Goal: Task Accomplishment & Management: Complete application form

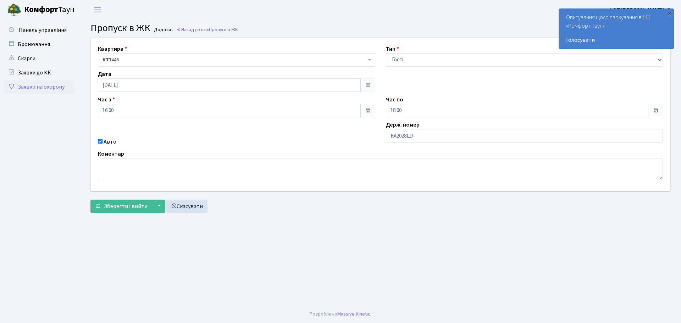
select select "3"
click at [668, 13] on div "×" at bounding box center [669, 13] width 7 height 7
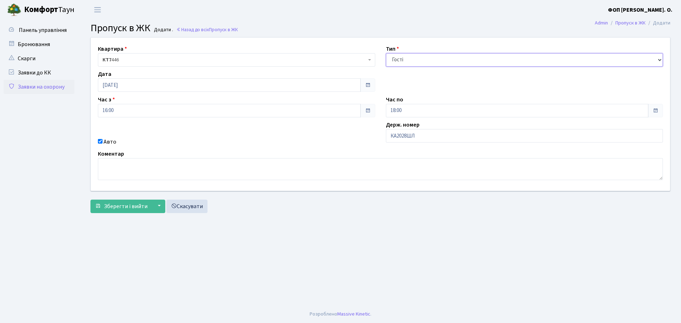
click at [424, 62] on select "- Доставка Таксі Гості Сервіс" at bounding box center [524, 59] width 277 height 13
click at [123, 112] on input "16:00" at bounding box center [229, 110] width 263 height 13
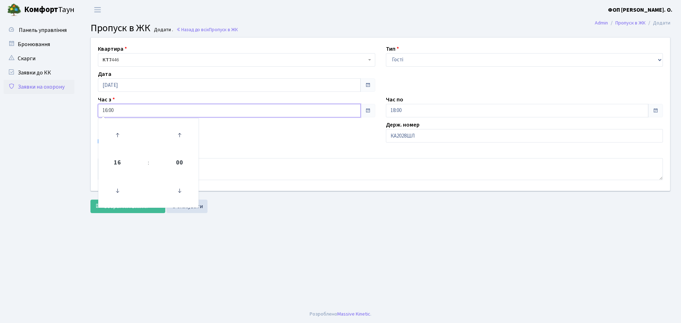
click at [123, 112] on input "16:00" at bounding box center [229, 110] width 263 height 13
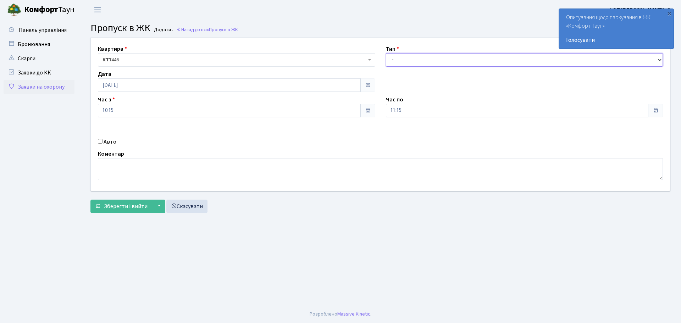
drag, startPoint x: 421, startPoint y: 57, endPoint x: 421, endPoint y: 62, distance: 4.6
click at [421, 57] on select "- Доставка Таксі Гості Сервіс" at bounding box center [524, 59] width 277 height 13
select select "3"
click at [386, 53] on select "- Доставка Таксі Гості Сервіс" at bounding box center [524, 59] width 277 height 13
click at [103, 140] on div "Авто" at bounding box center [237, 142] width 288 height 9
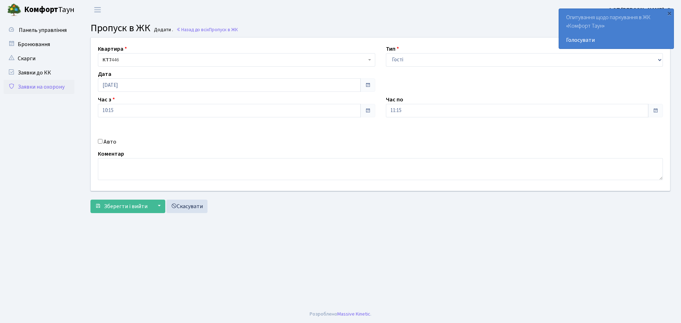
click at [100, 143] on input "Авто" at bounding box center [100, 141] width 5 height 5
checkbox input "true"
paste input "АА4577ВТ"
type input "АА4577ВТ"
click at [424, 107] on input "11:15" at bounding box center [517, 110] width 263 height 13
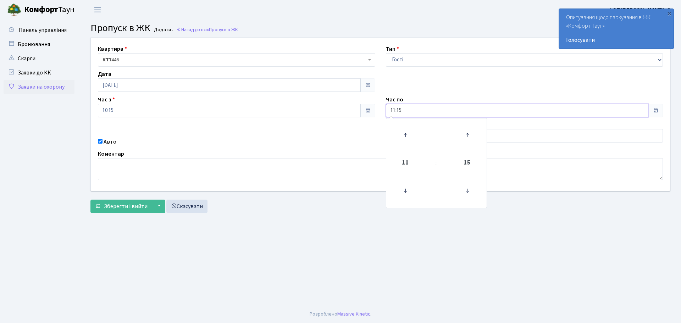
click at [424, 107] on input "11:15" at bounding box center [517, 110] width 263 height 13
type input "14:00"
click at [121, 220] on main "Admin Пропуск в ЖК Додати Пропуск в ЖК Додати . Назад до всіх Пропуск в ЖК Квар…" at bounding box center [380, 163] width 601 height 286
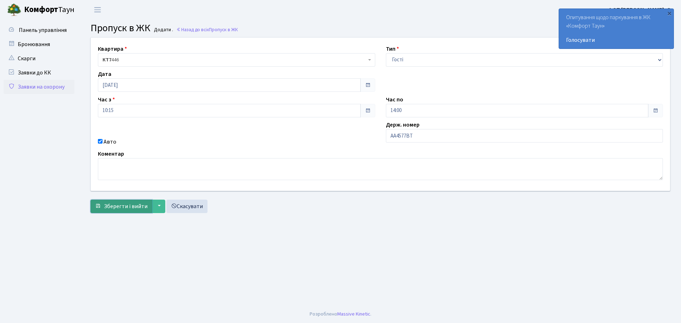
click at [122, 207] on span "Зберегти і вийти" at bounding box center [126, 207] width 44 height 8
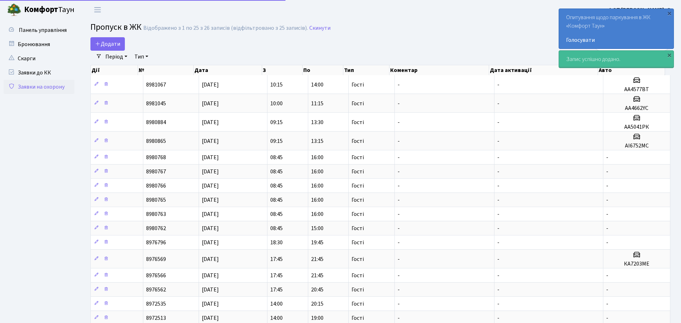
select select "25"
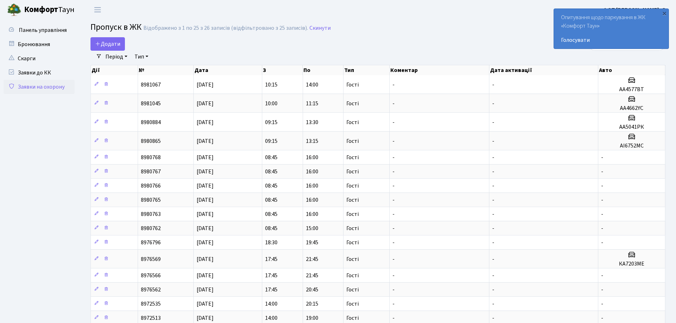
click at [34, 268] on ul "Панель управління" at bounding box center [39, 263] width 71 height 480
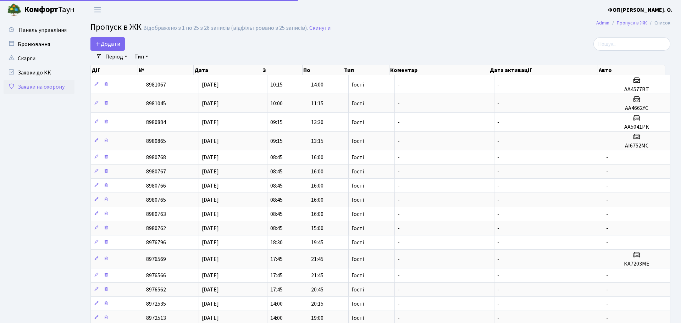
select select "25"
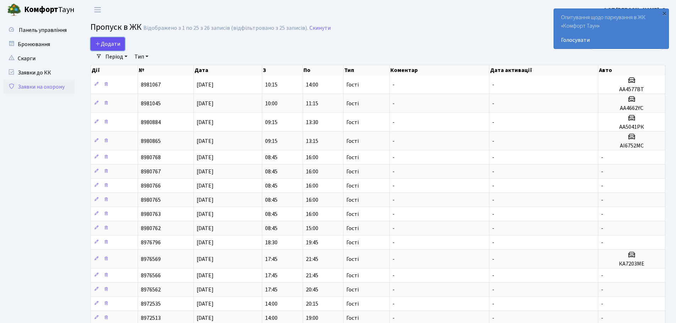
click at [121, 46] on link "Додати" at bounding box center [107, 43] width 34 height 13
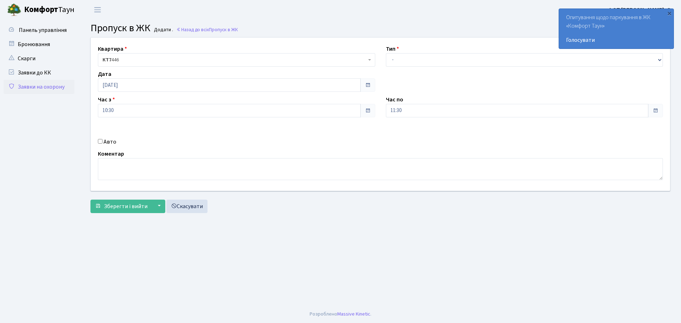
click at [420, 67] on div "Квартира <b>КТ7</b>&nbsp;&nbsp;&nbsp;446 КТ7 446 Тип - Доставка Таксі Гості Сер…" at bounding box center [380, 114] width 590 height 153
click at [417, 61] on select "- Доставка Таксі Гості Сервіс" at bounding box center [524, 59] width 277 height 13
select select "3"
click at [386, 53] on select "- Доставка Таксі Гості Сервіс" at bounding box center [524, 59] width 277 height 13
click at [171, 87] on input "[DATE]" at bounding box center [229, 84] width 263 height 13
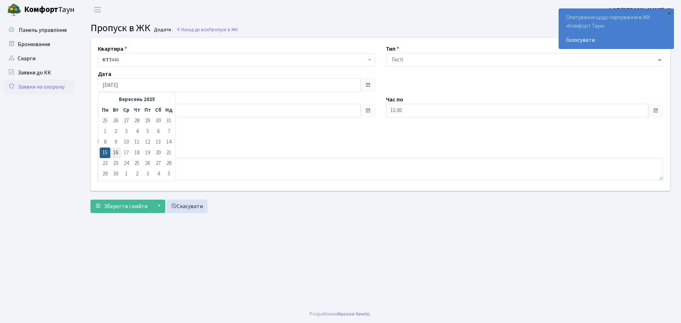
click at [119, 153] on td "16" at bounding box center [115, 153] width 11 height 11
type input "[DATE]"
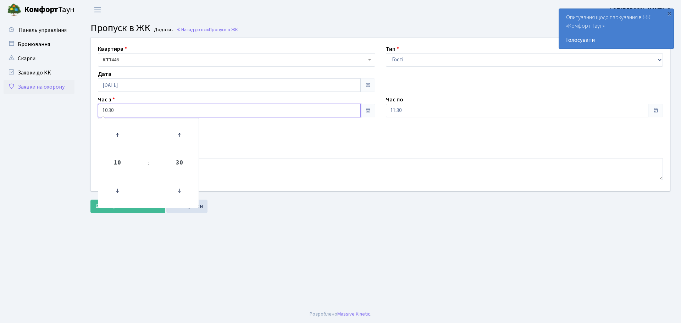
click at [132, 110] on input "10:30" at bounding box center [229, 110] width 263 height 13
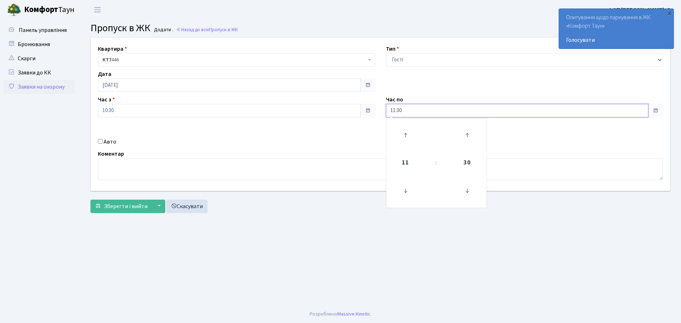
click at [468, 109] on input "11:30" at bounding box center [517, 110] width 263 height 13
type input "13:00"
click at [101, 144] on input "Авто" at bounding box center [100, 141] width 5 height 5
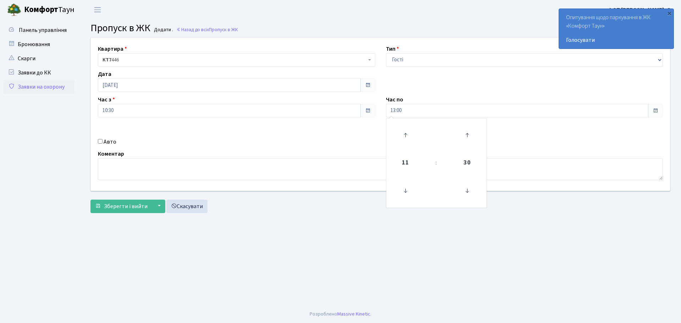
checkbox input "true"
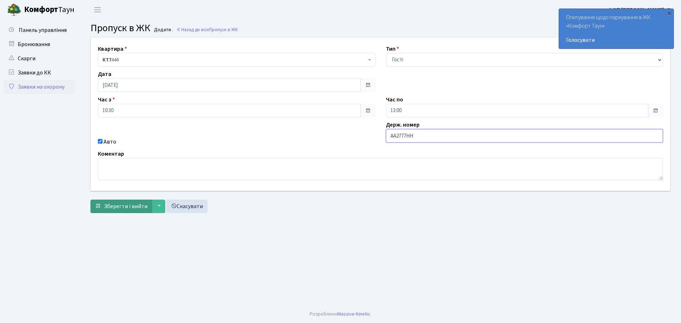
type input "АА2777HH"
click at [134, 201] on button "Зберегти і вийти" at bounding box center [121, 206] width 62 height 13
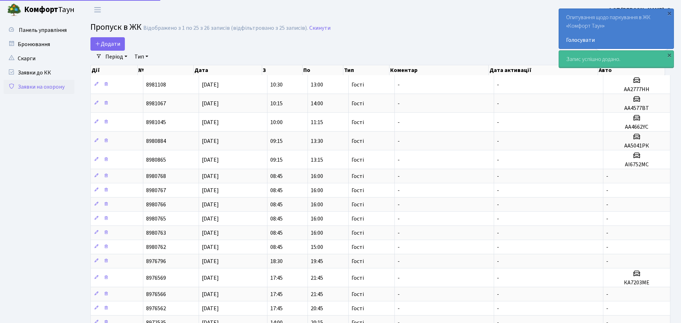
select select "25"
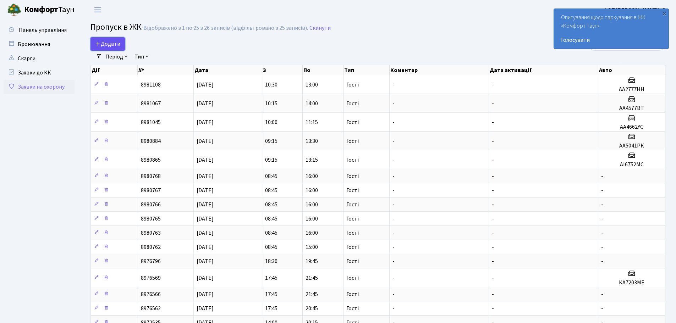
click at [99, 43] on icon at bounding box center [98, 44] width 6 height 6
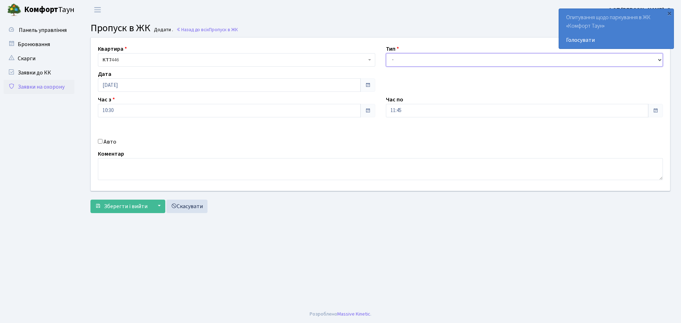
click at [408, 62] on select "- Доставка Таксі Гості Сервіс" at bounding box center [524, 59] width 277 height 13
select select "3"
click at [386, 53] on select "- Доставка Таксі Гості Сервіс" at bounding box center [524, 59] width 277 height 13
click at [414, 109] on input "11:45" at bounding box center [517, 110] width 263 height 13
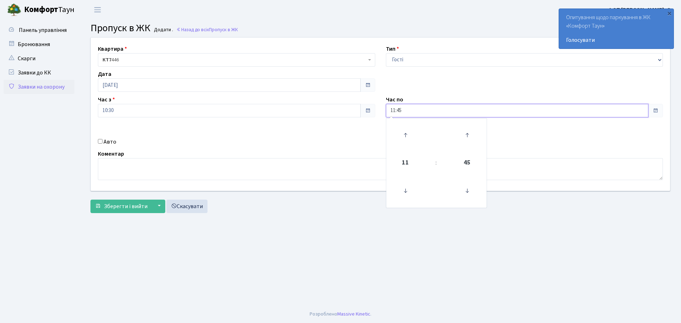
click at [414, 109] on input "11:45" at bounding box center [517, 110] width 263 height 13
type input "20:00"
click at [113, 209] on span "Зберегти і вийти" at bounding box center [126, 207] width 44 height 8
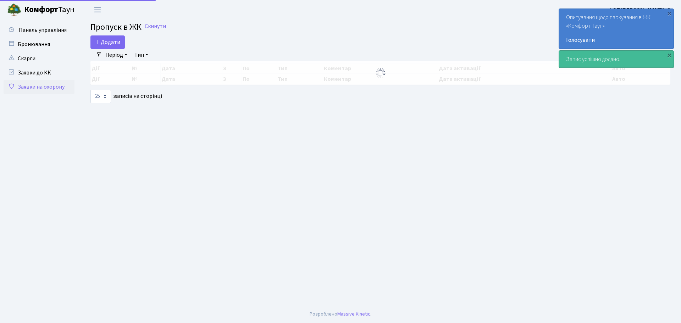
select select "25"
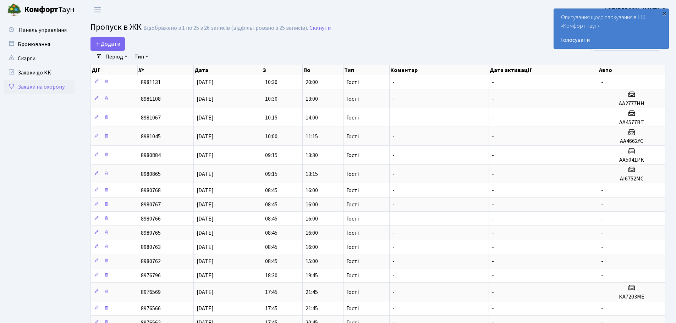
click at [666, 15] on div "×" at bounding box center [663, 13] width 7 height 7
